Goal: Check status

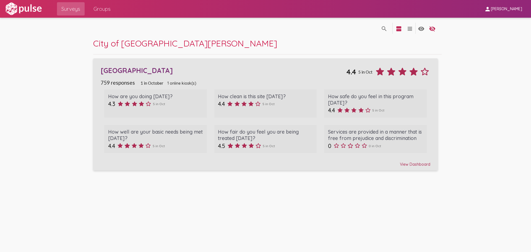
click at [336, 76] on div "[GEOGRAPHIC_DATA] 4.4 5 in Oct" at bounding box center [265, 69] width 329 height 15
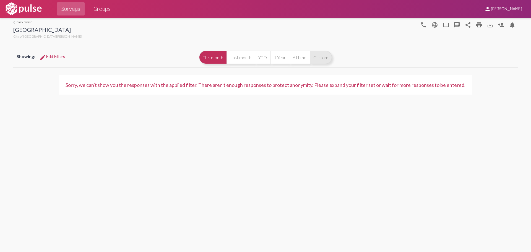
click at [329, 56] on button "Custom" at bounding box center [321, 57] width 22 height 13
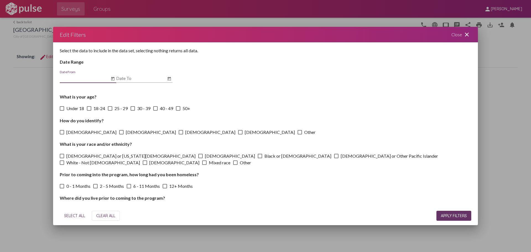
click at [114, 77] on icon "Open calendar" at bounding box center [112, 79] width 3 height 4
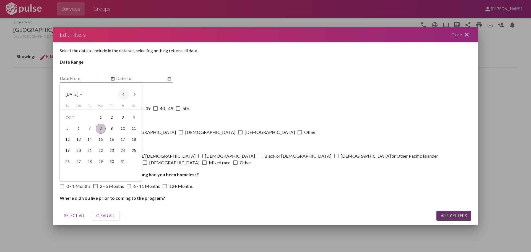
click at [121, 95] on button "Previous month" at bounding box center [123, 94] width 11 height 11
click at [91, 128] on div "1" at bounding box center [90, 129] width 10 height 10
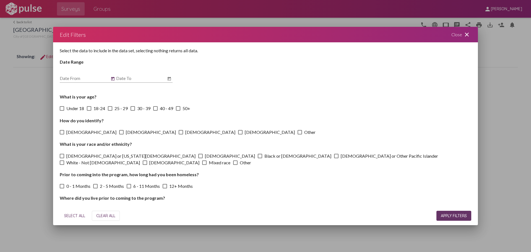
type input "[DATE]"
click at [169, 79] on icon "Open calendar" at bounding box center [169, 78] width 4 height 7
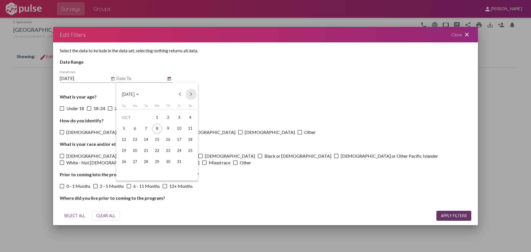
click at [190, 93] on button "Next month" at bounding box center [190, 94] width 11 height 11
click at [177, 96] on button "Previous month" at bounding box center [179, 94] width 11 height 11
click at [143, 172] on div "30" at bounding box center [146, 173] width 10 height 10
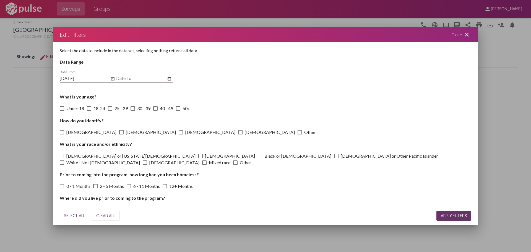
type input "[DATE]"
click at [460, 218] on span "APPLY FILTERS" at bounding box center [454, 215] width 26 height 5
